Goal: Communication & Community: Ask a question

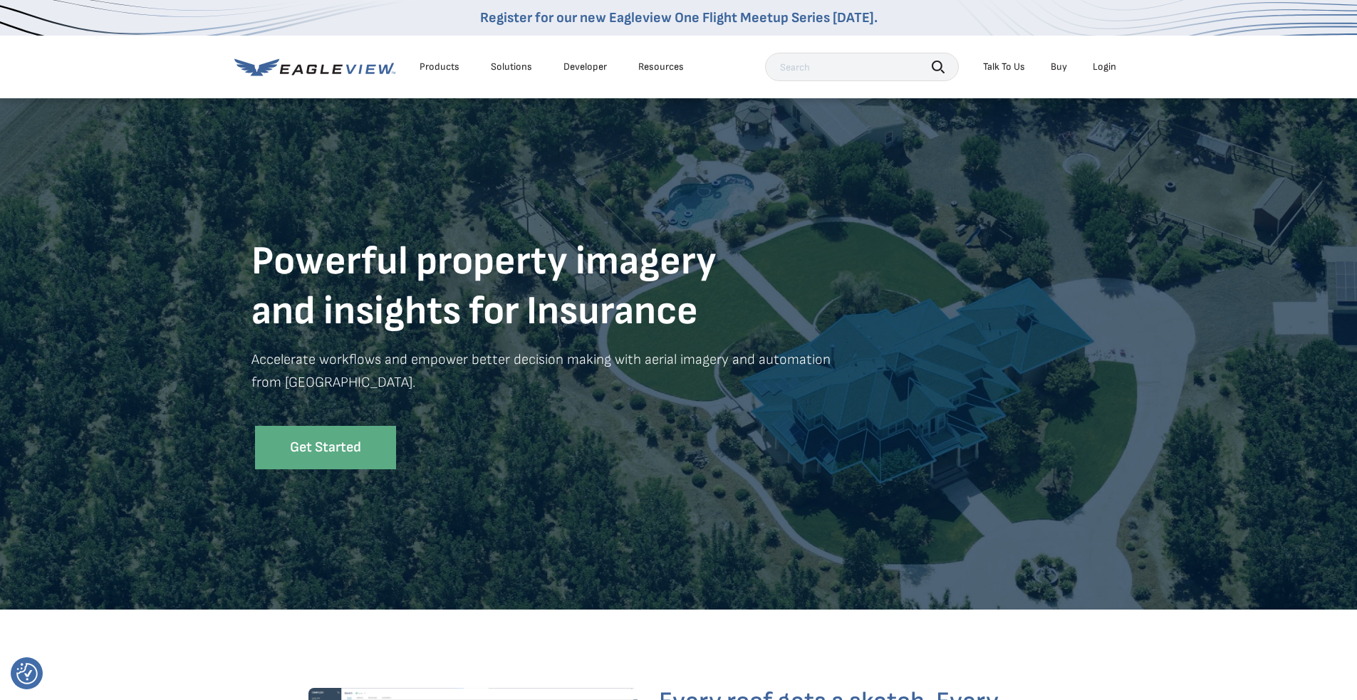
click at [1010, 67] on div "Talk To Us" at bounding box center [1004, 67] width 42 height 13
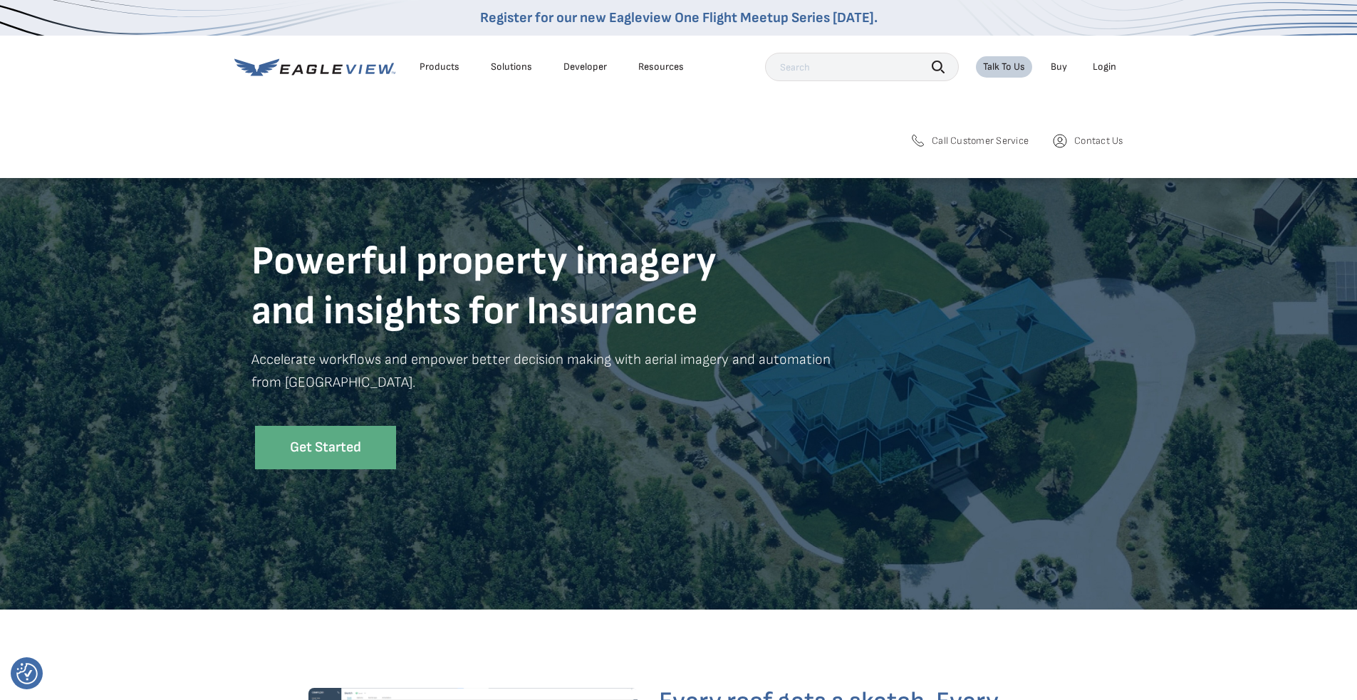
click at [1088, 139] on span "Contact Us" at bounding box center [1099, 141] width 48 height 13
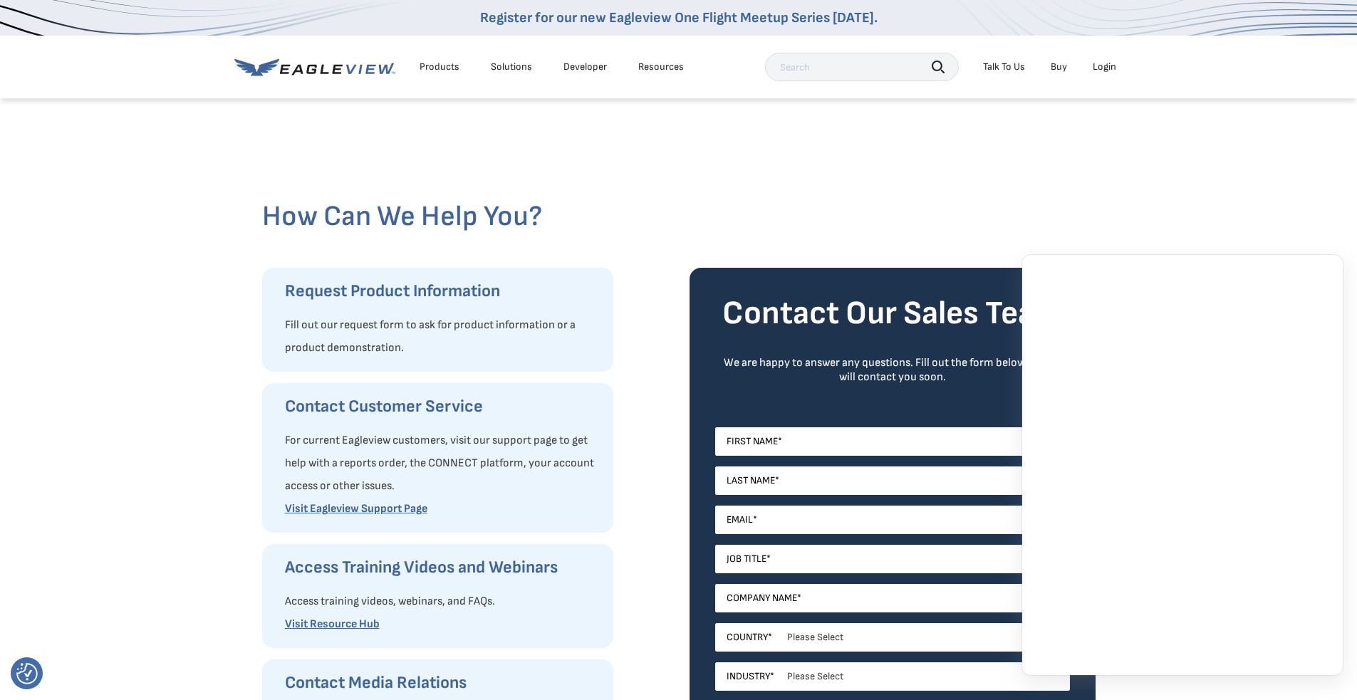
click at [818, 182] on div at bounding box center [679, 148] width 834 height 103
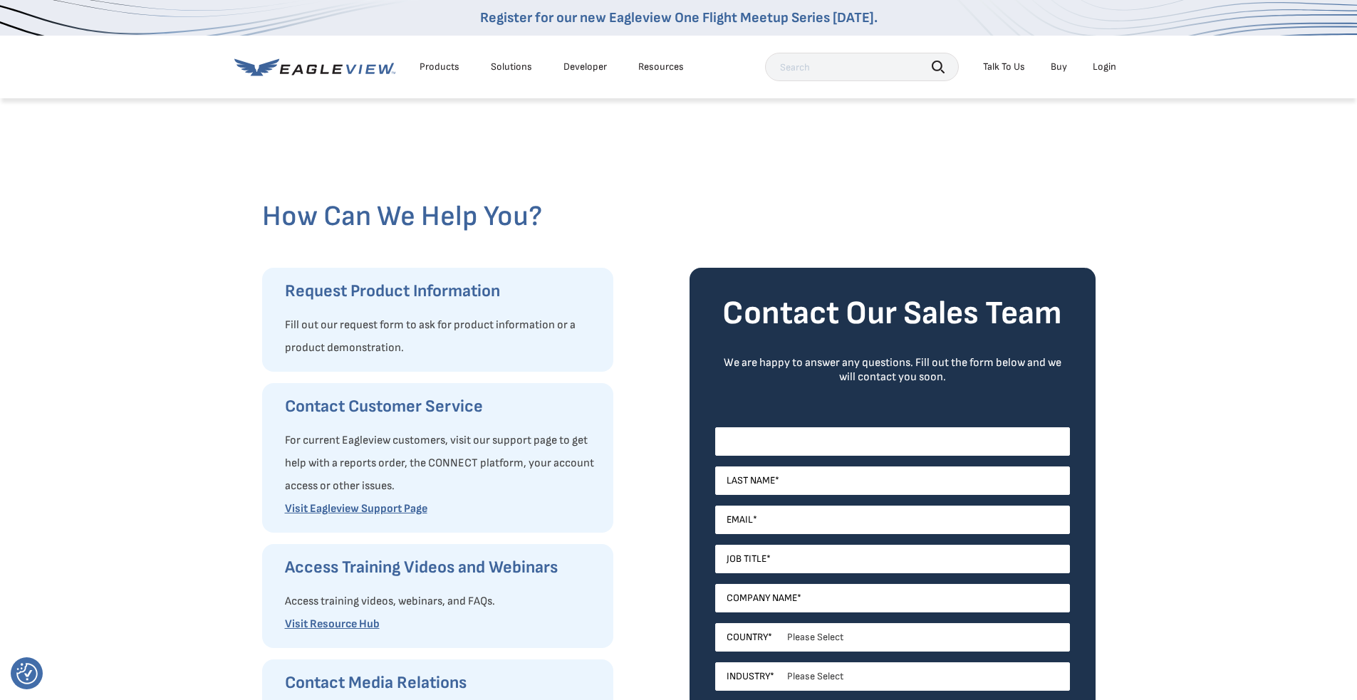
click at [807, 438] on input "First Name *" at bounding box center [892, 442] width 355 height 29
type input "Bill"
type input "Arthur"
click at [752, 520] on input "Email *" at bounding box center [892, 520] width 355 height 29
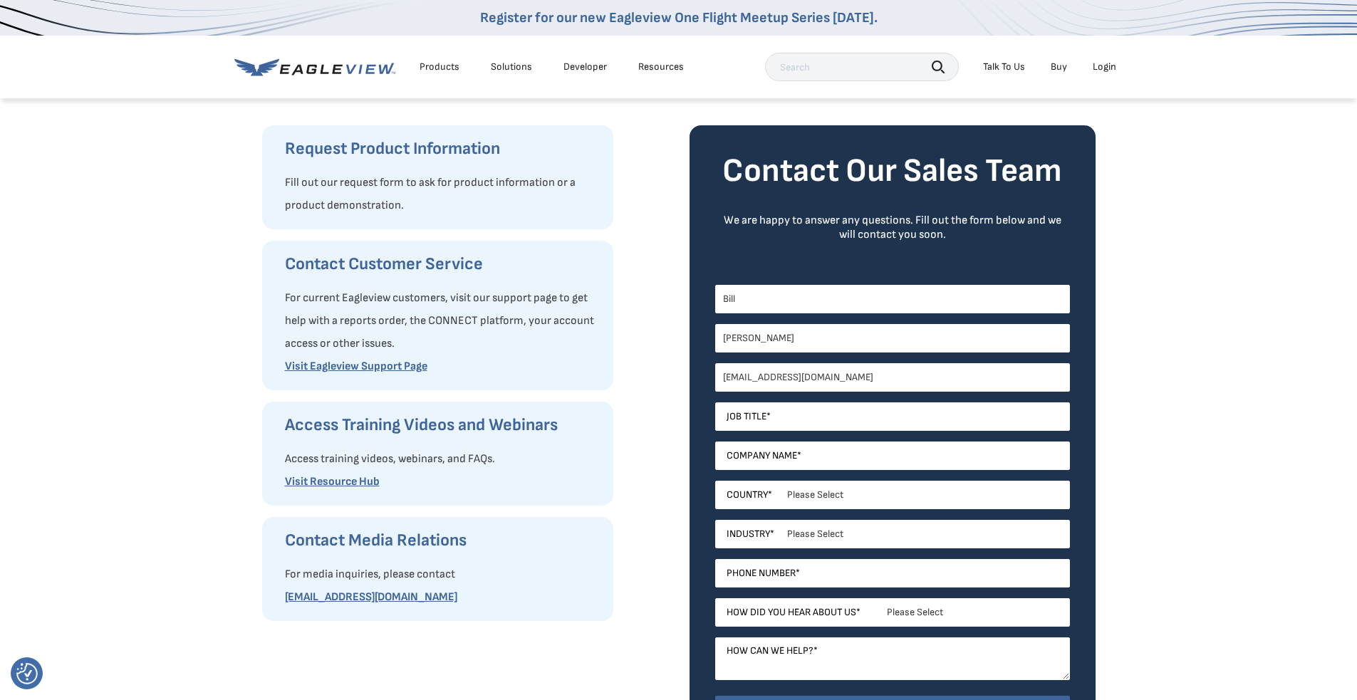
type input "bill_arthur@wayneinsgroup.com"
click at [759, 413] on input "Job Title *" at bounding box center [892, 417] width 355 height 29
type input "Director of Underwriting"
click at [787, 454] on input "Company Name *" at bounding box center [892, 456] width 355 height 29
type input "Wayne Insurance Goup"
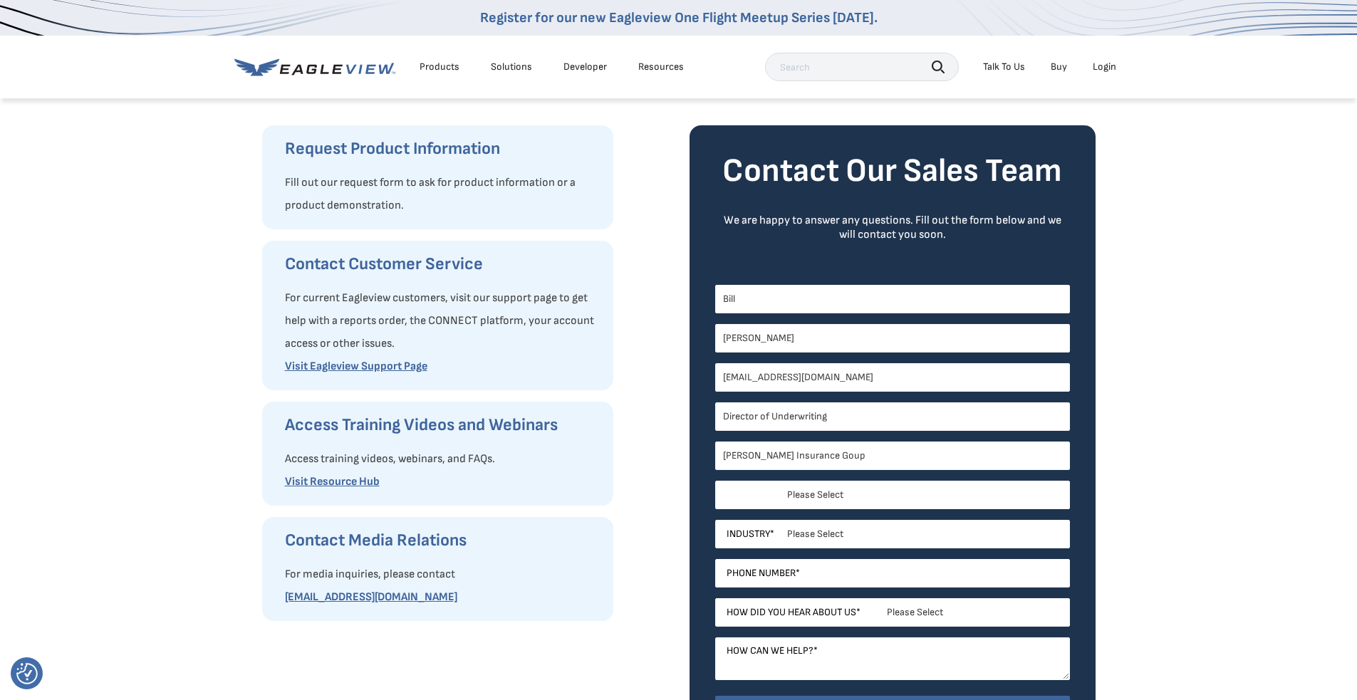
click at [808, 493] on select "Please Select United States Canada Australia India United Kingdom Other Aruba C…" at bounding box center [892, 495] width 355 height 29
select select "[GEOGRAPHIC_DATA]"
click at [715, 481] on select "Please Select United States Canada Australia India United Kingdom Other Aruba C…" at bounding box center [892, 495] width 355 height 29
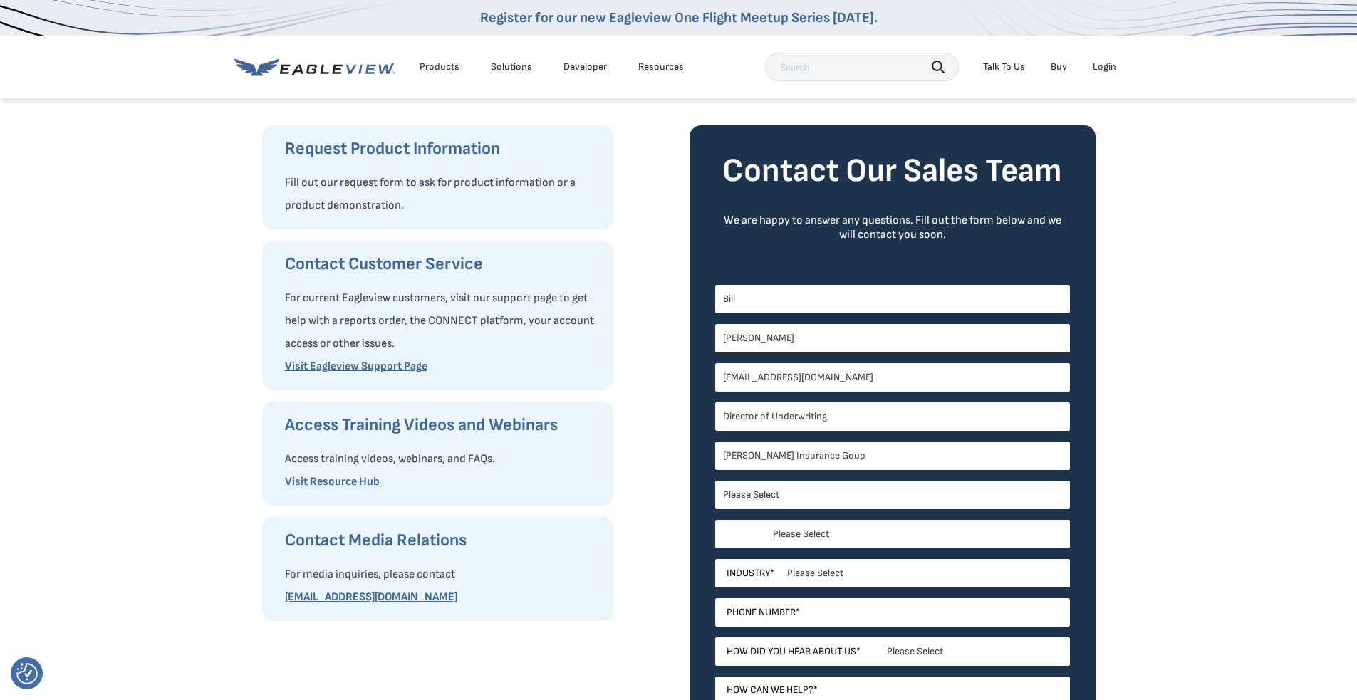
click at [829, 532] on select "Please Select Alabama Alaska Alberta Arizona Arkansas British Columbia Californ…" at bounding box center [892, 534] width 355 height 29
select select "Ohio"
click at [715, 520] on select "Please Select Alabama Alaska Alberta Arizona Arkansas British Columbia Californ…" at bounding box center [892, 534] width 355 height 29
click at [832, 574] on select "Please Select Architects & Engineering Construction Electric/Gas Utilities Gove…" at bounding box center [892, 573] width 355 height 29
select select "Insurance"
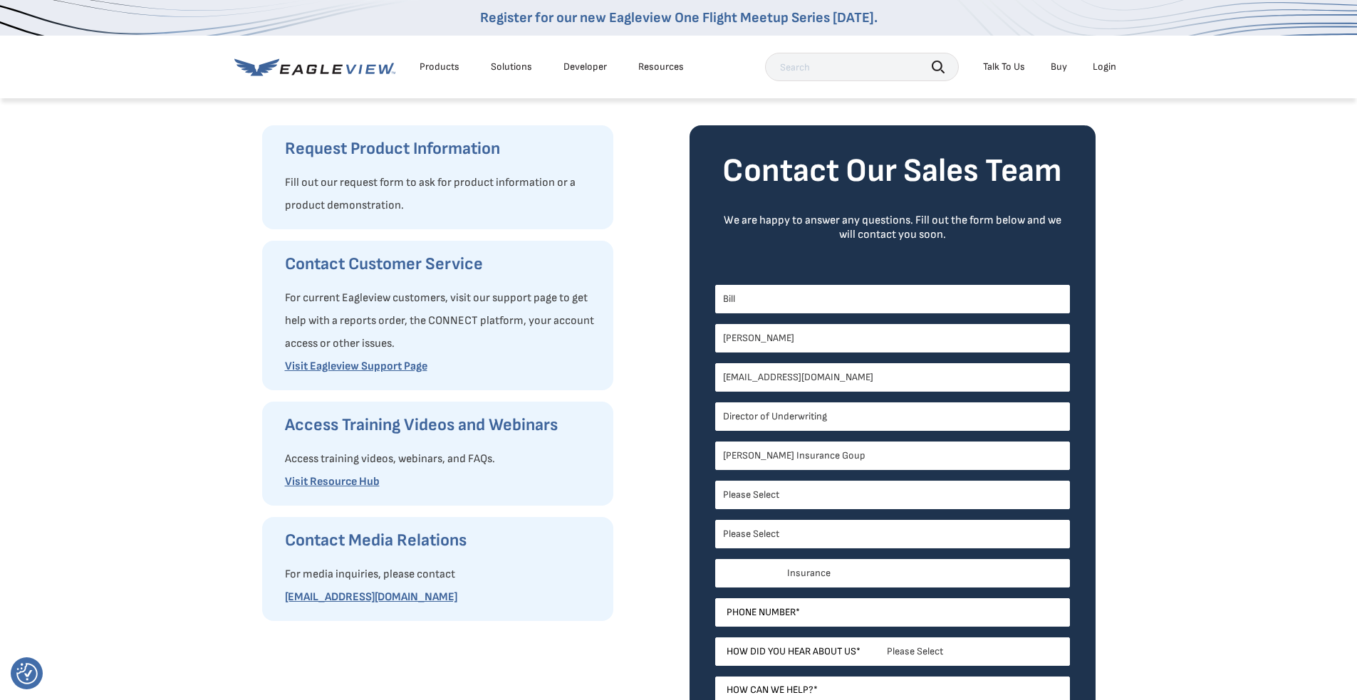
click at [715, 559] on select "Please Select Architects & Engineering Construction Electric/Gas Utilities Gove…" at bounding box center [892, 573] width 355 height 29
click at [814, 611] on input "Phone Number *" at bounding box center [892, 613] width 355 height 29
type input "8002223873"
click at [832, 654] on select "Please Select Search Engine Social Media Word of Mouth Podcast Online Advertise…" at bounding box center [892, 652] width 355 height 29
select select "Word of Mouth"
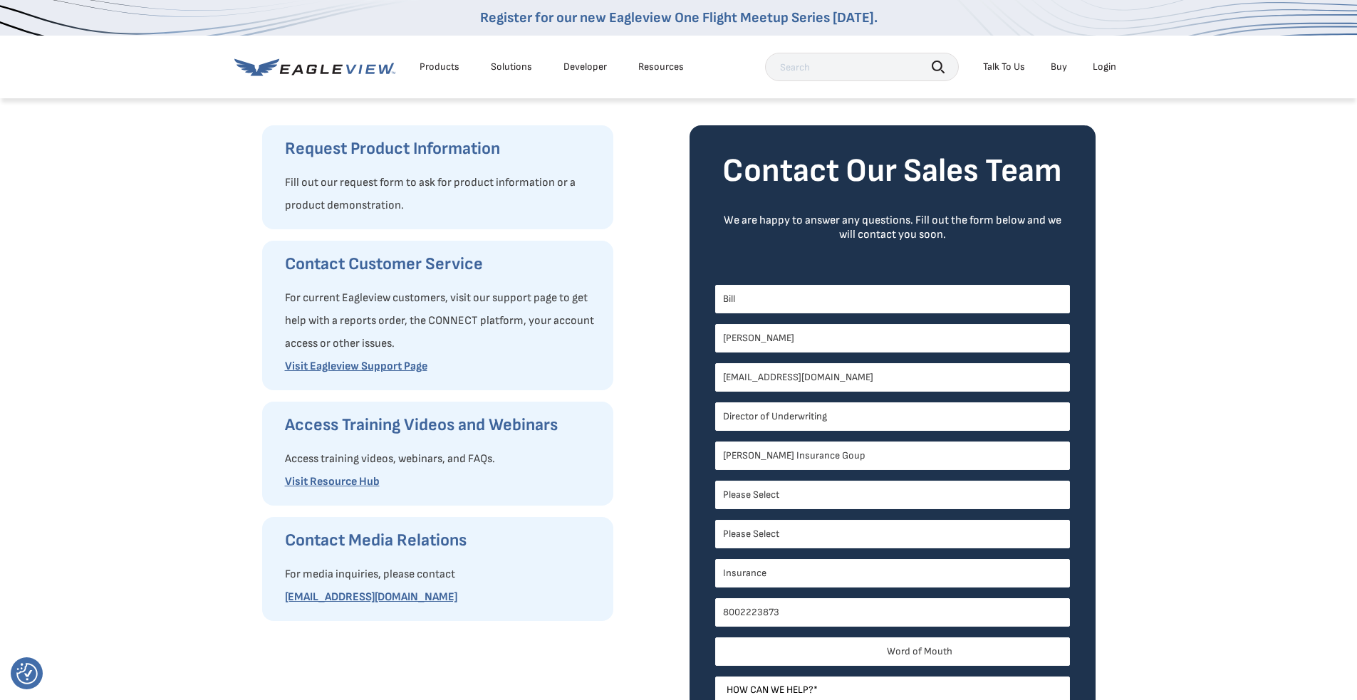
click at [715, 638] on select "Please Select Search Engine Social Media Word of Mouth Podcast Online Advertise…" at bounding box center [892, 652] width 355 height 29
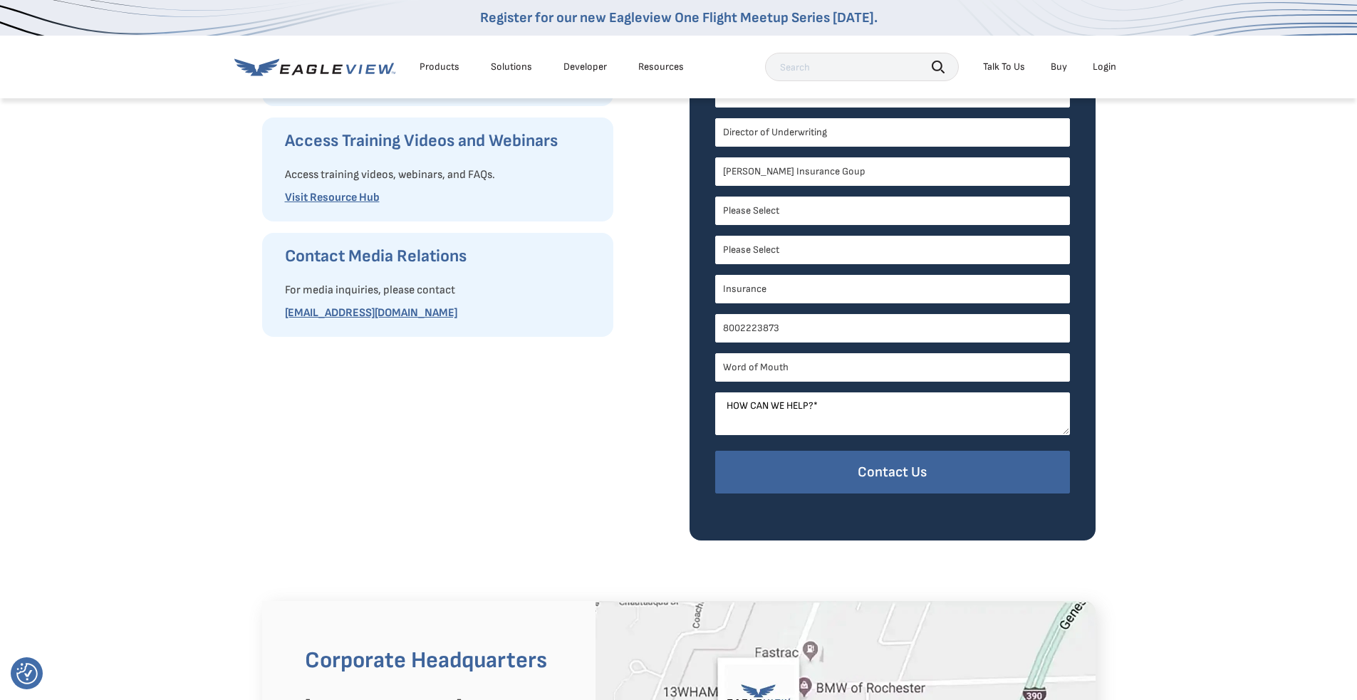
scroll to position [428, 0]
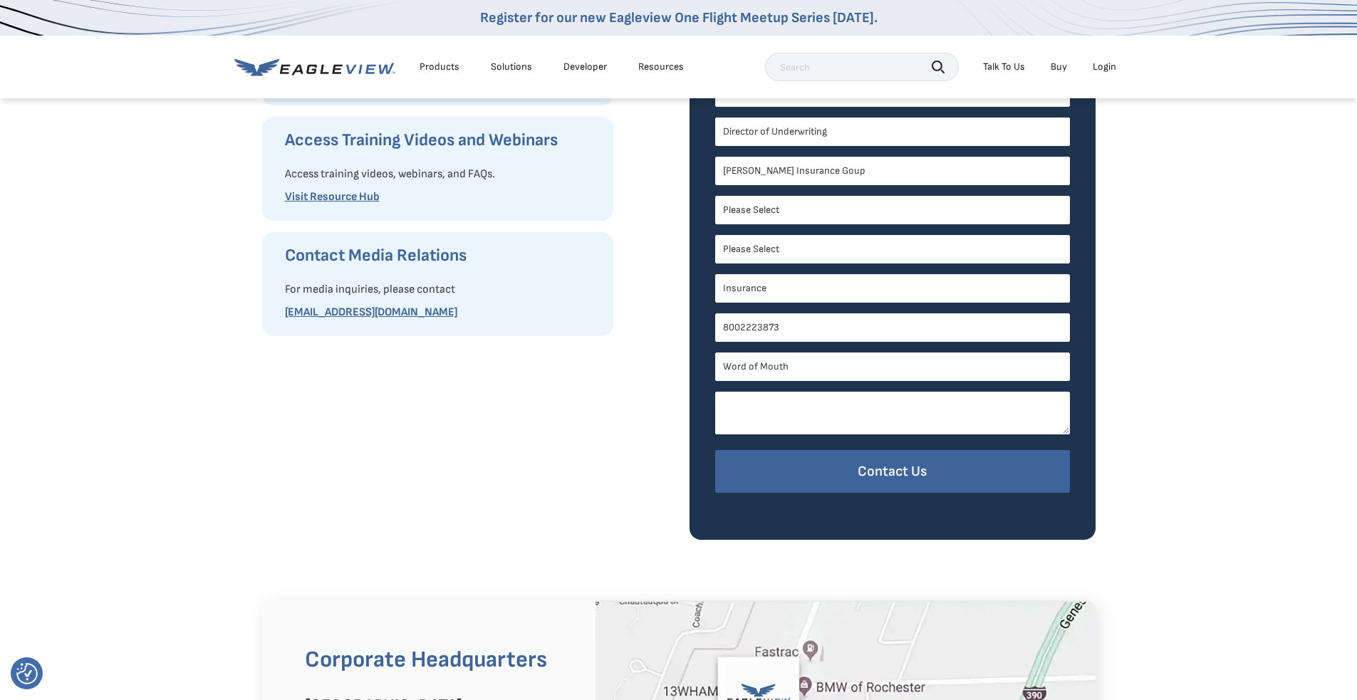
click at [800, 408] on textarea "How can we help? *" at bounding box center [892, 413] width 355 height 43
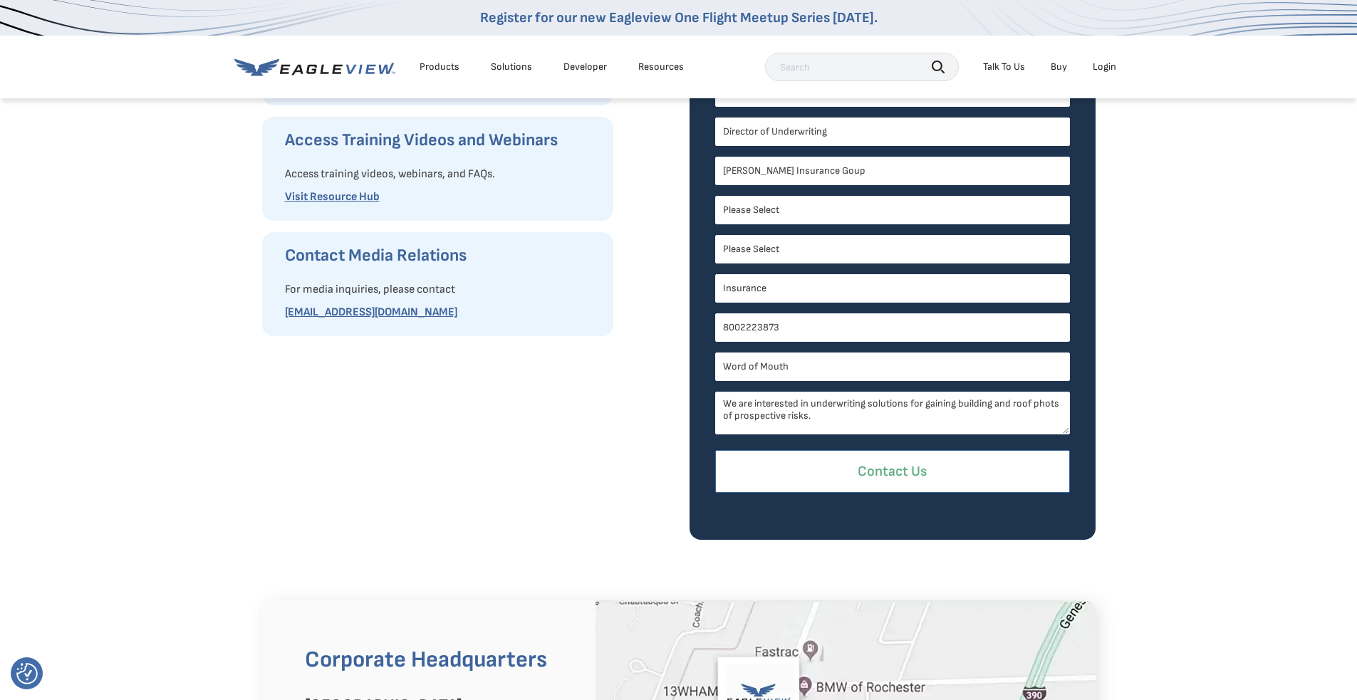
type textarea "We are interested in underwriting solutions for gaining building and roof phots…"
click at [911, 467] on input "Contact Us" at bounding box center [892, 471] width 355 height 43
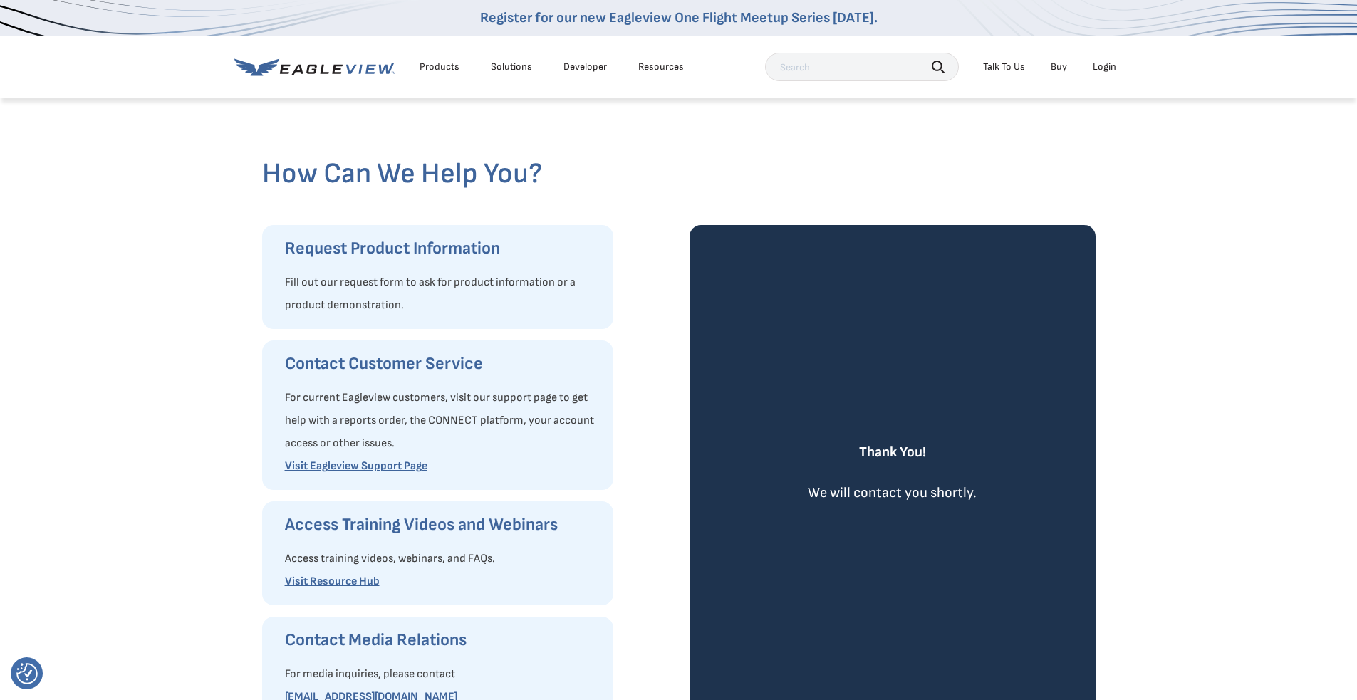
scroll to position [0, 0]
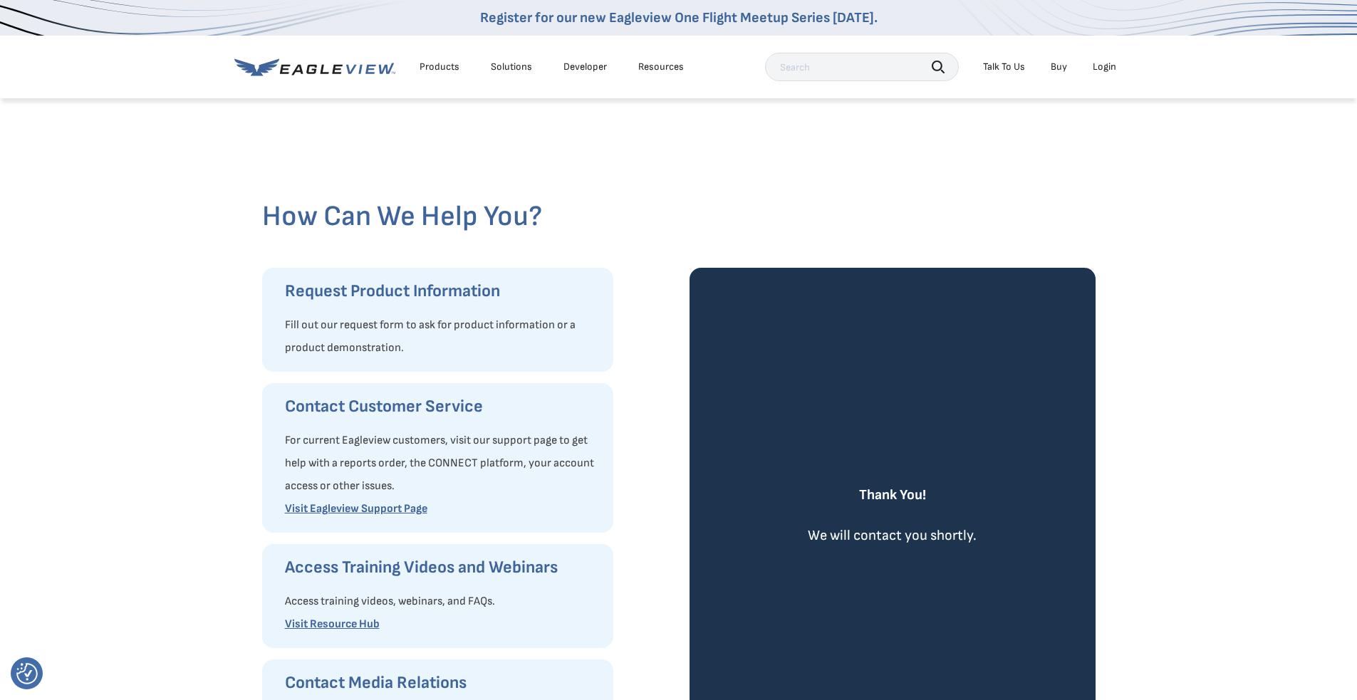
click at [1060, 66] on link "Buy" at bounding box center [1059, 67] width 16 height 13
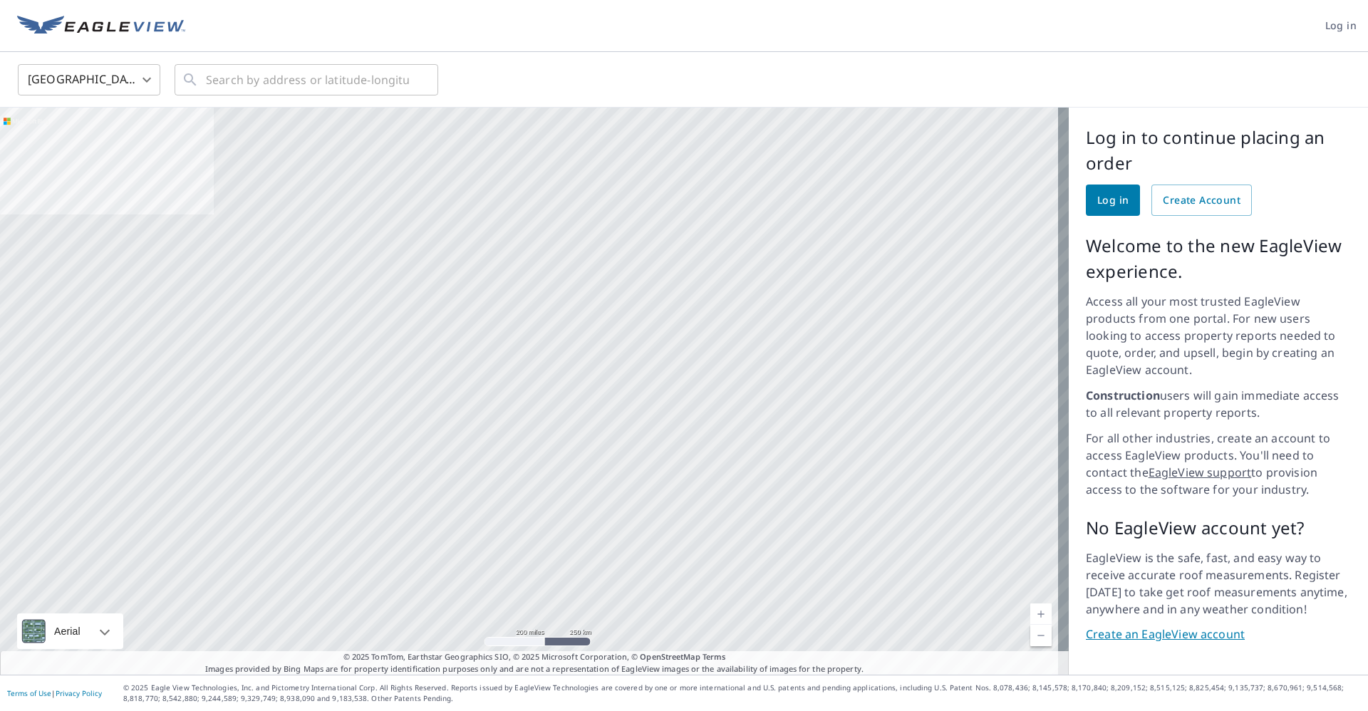
click at [1165, 626] on link "Create an EagleView account" at bounding box center [1218, 634] width 265 height 16
